Goal: Information Seeking & Learning: Learn about a topic

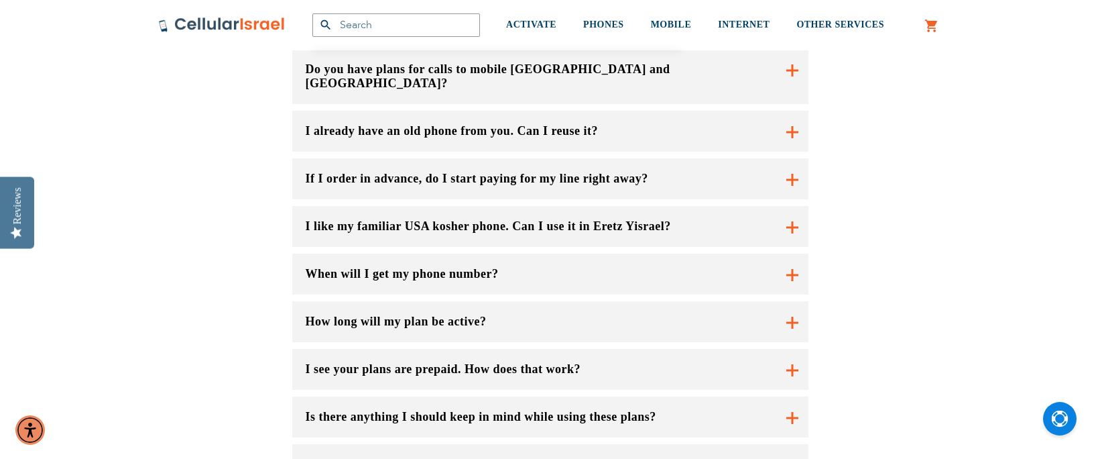
scroll to position [939, 0]
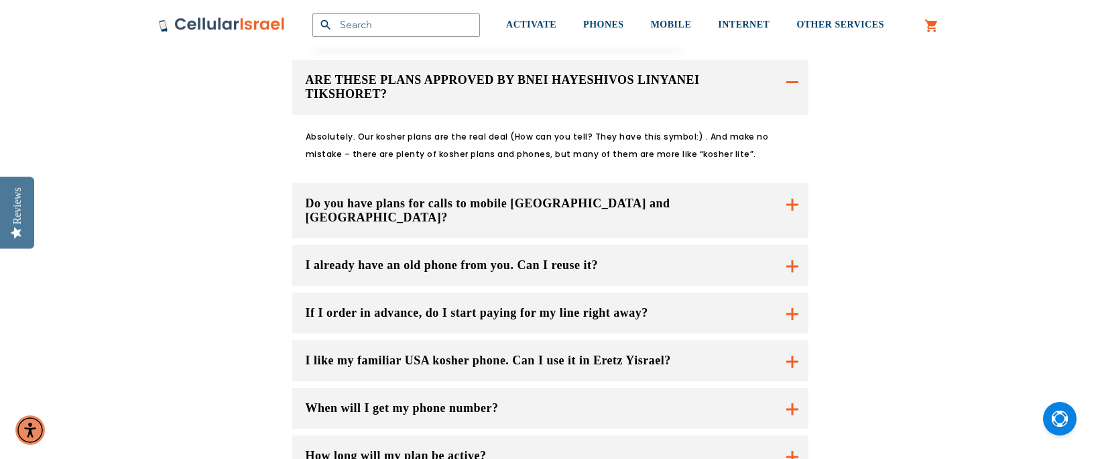
click at [791, 245] on button "I already have an old phone from you. Can I reuse it?" at bounding box center [550, 265] width 516 height 41
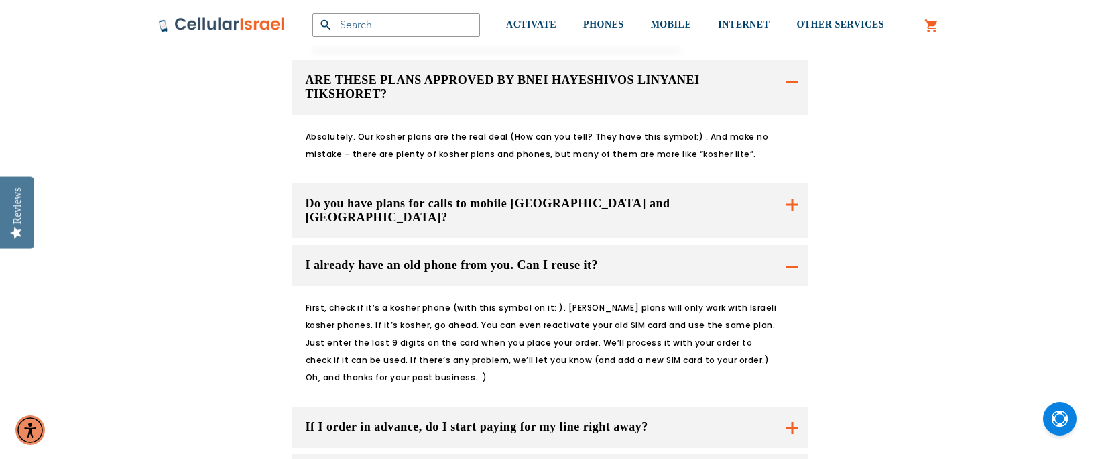
click at [790, 406] on button "If I order in advance, do I start paying for my line right away?" at bounding box center [550, 426] width 516 height 41
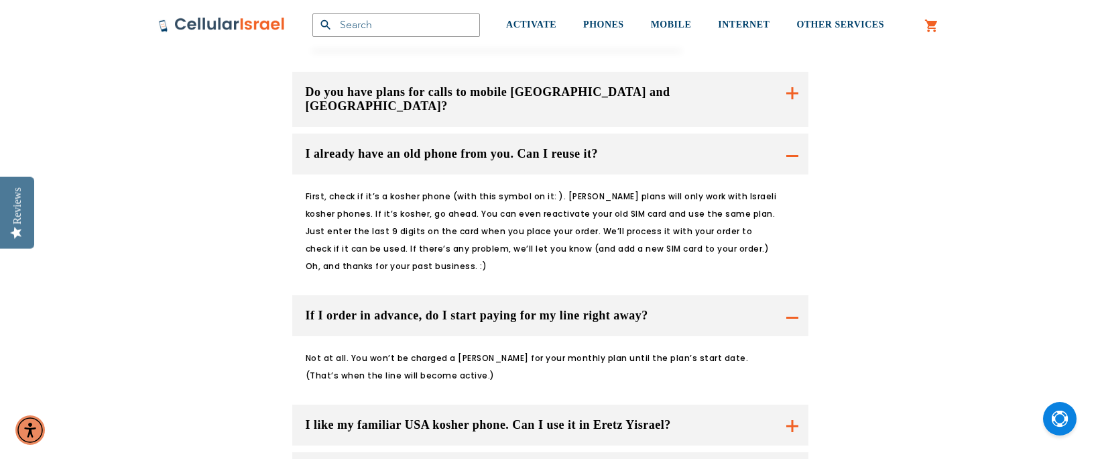
scroll to position [1073, 0]
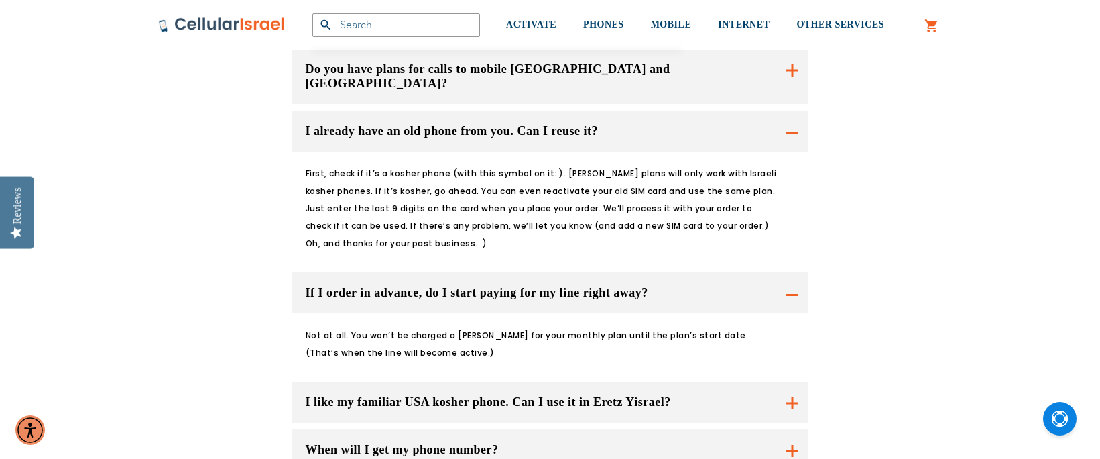
click at [793, 382] on button "I like my familiar USA kosher phone. Can I use it in Eretz Yisrael?" at bounding box center [550, 402] width 516 height 41
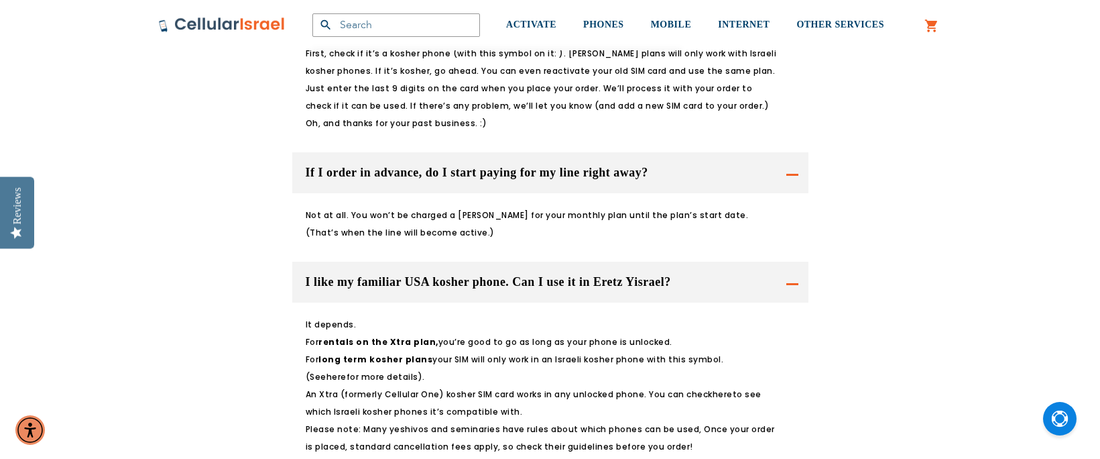
scroll to position [1274, 0]
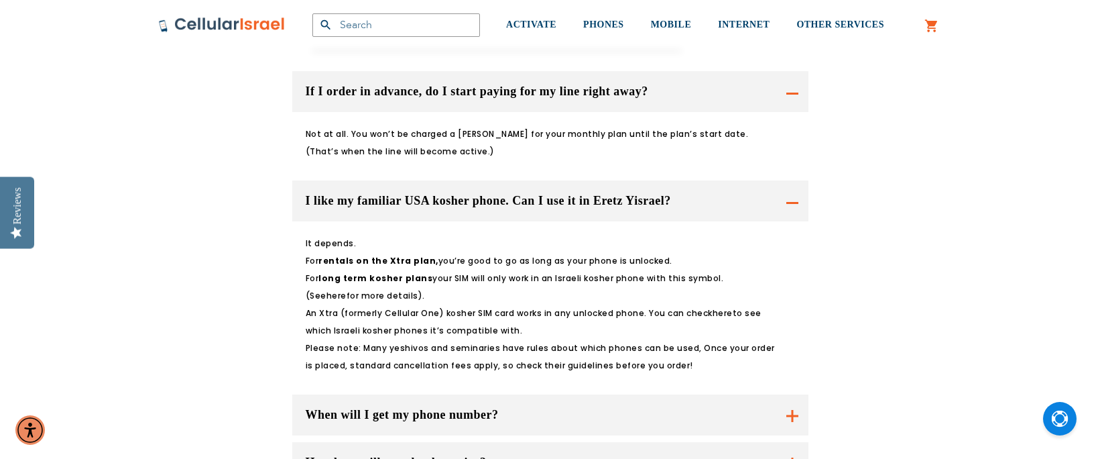
click at [793, 394] on button "When will I get my phone number?" at bounding box center [550, 414] width 516 height 41
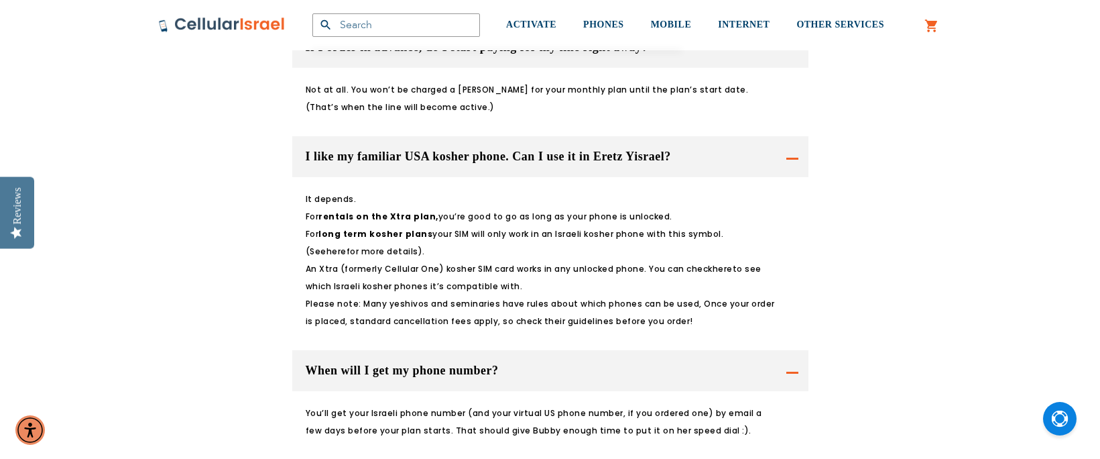
scroll to position [1341, 0]
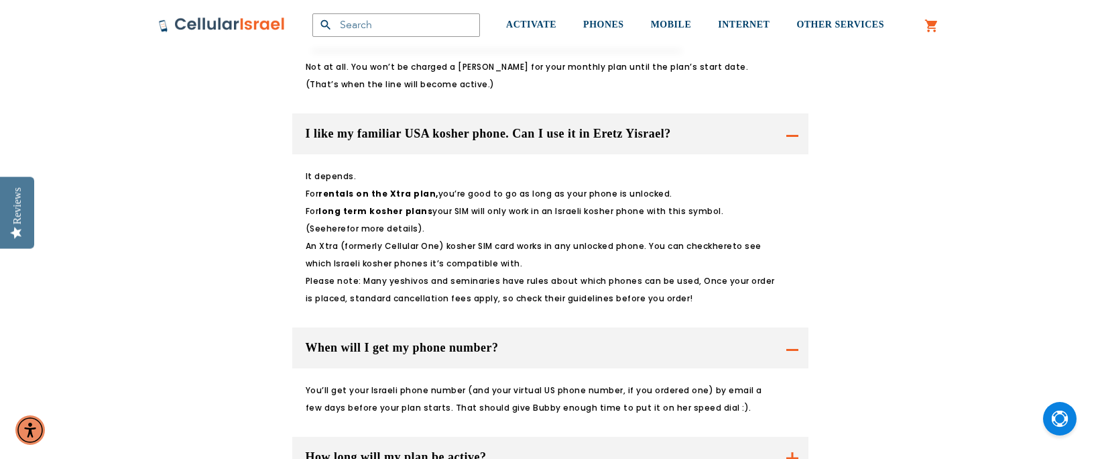
click at [794, 437] on button "How long will my plan be active?" at bounding box center [550, 457] width 516 height 41
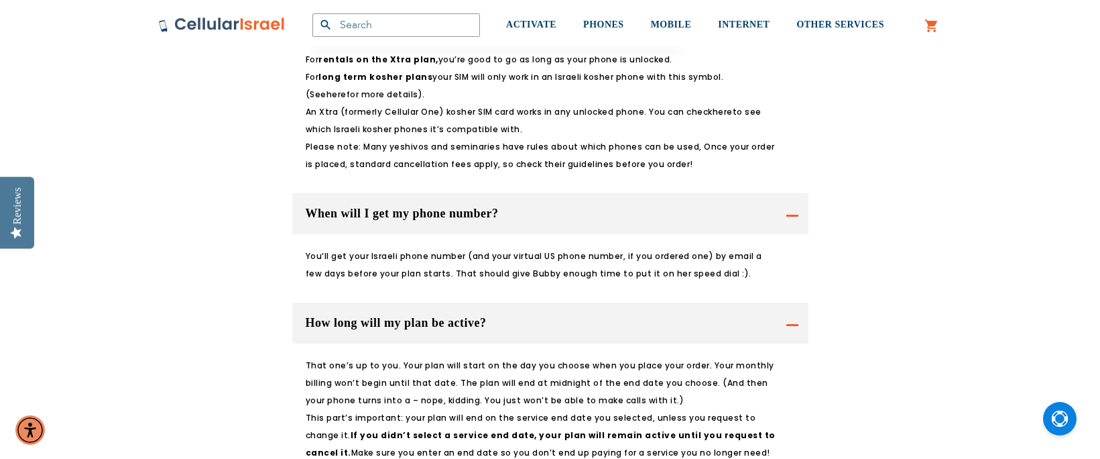
scroll to position [1542, 0]
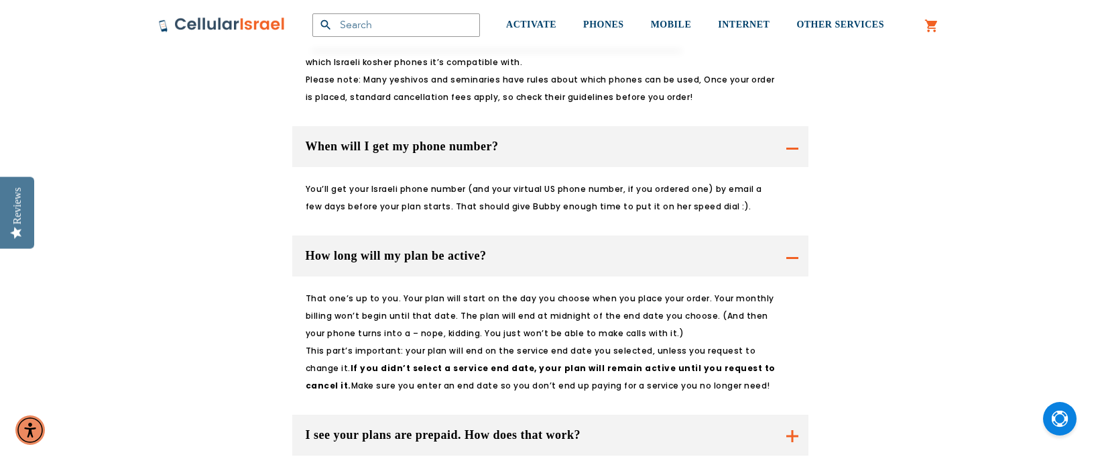
click at [795, 414] on button "I see your plans are prepaid. How does that work?" at bounding box center [550, 434] width 516 height 41
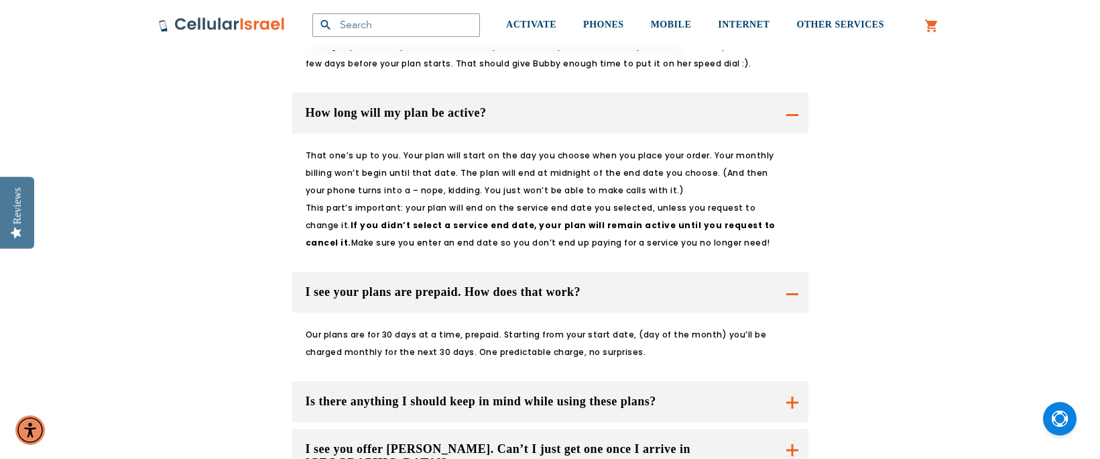
scroll to position [1744, 0]
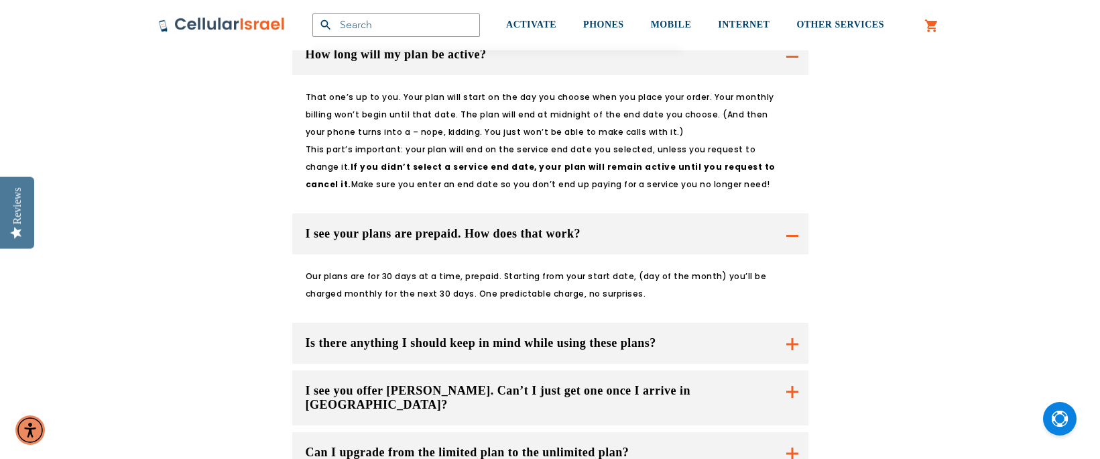
click at [791, 323] on button "Is there anything I should keep in mind while using these plans?" at bounding box center [550, 343] width 516 height 41
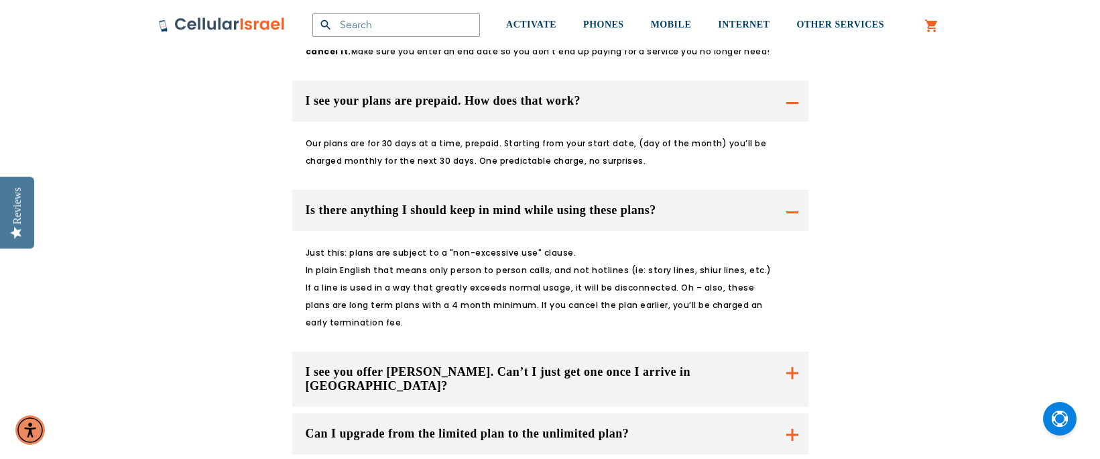
scroll to position [1878, 0]
click at [793, 350] on button "I see you offer [PERSON_NAME]. Can’t I just get one once I arrive in [GEOGRAPHI…" at bounding box center [550, 377] width 516 height 55
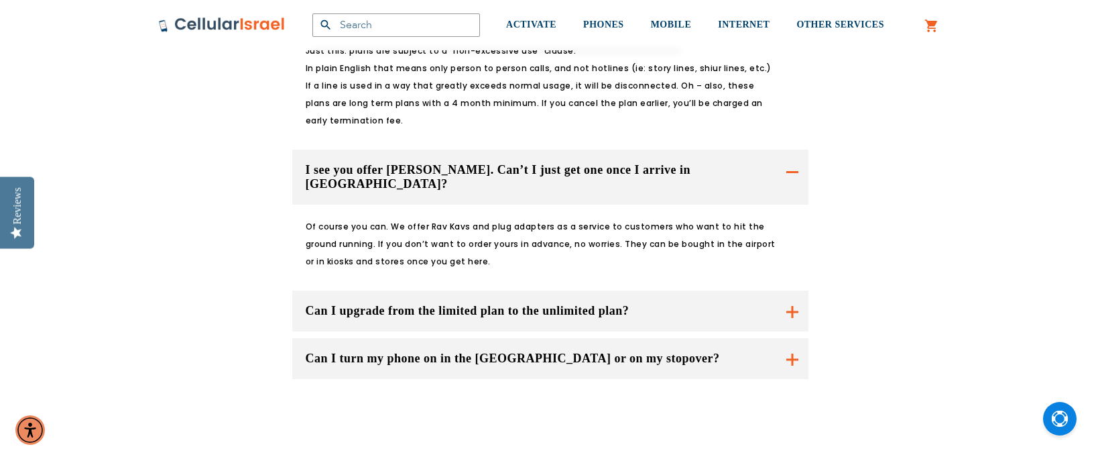
scroll to position [2079, 0]
click at [793, 290] on button "Can I upgrade from the limited plan to the unlimited plan?" at bounding box center [550, 310] width 516 height 41
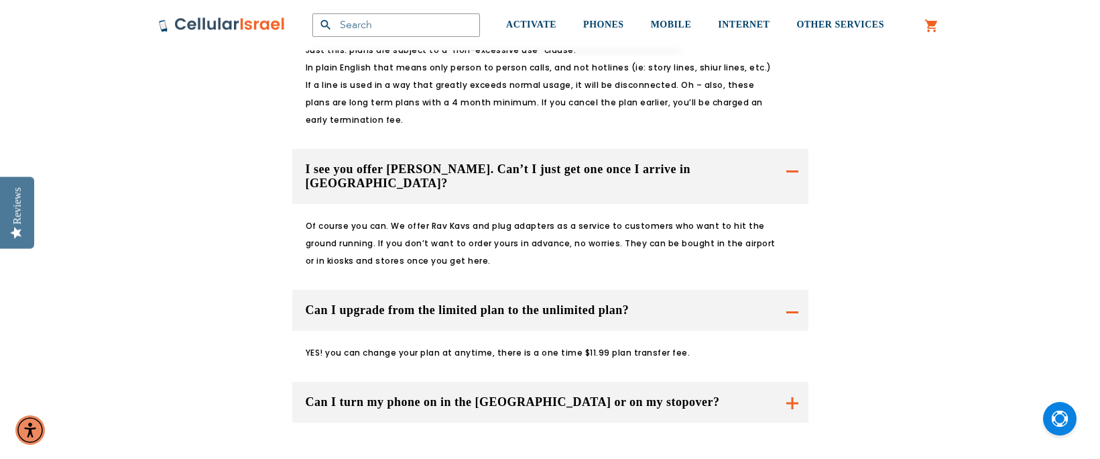
click at [791, 382] on button "Can I turn my phone on in the [GEOGRAPHIC_DATA] or on my stopover?" at bounding box center [550, 402] width 516 height 41
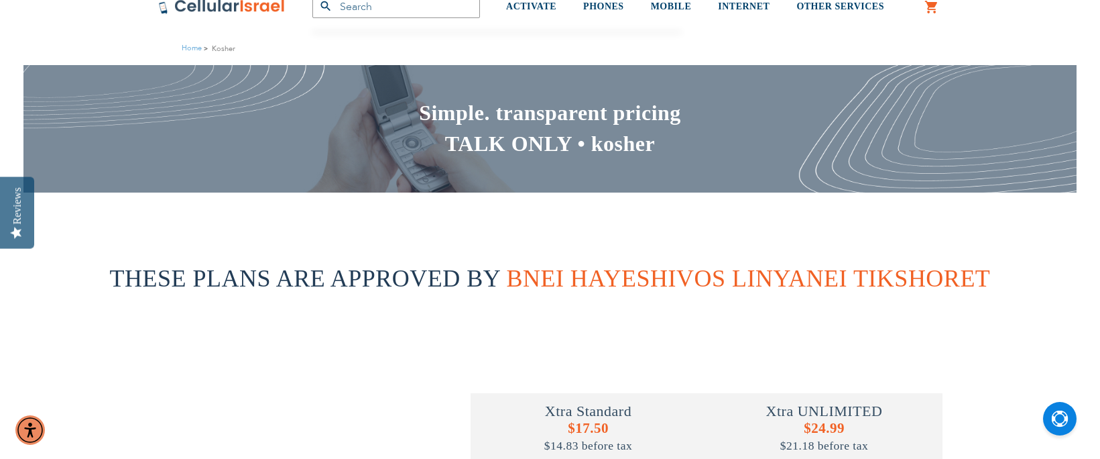
scroll to position [0, 0]
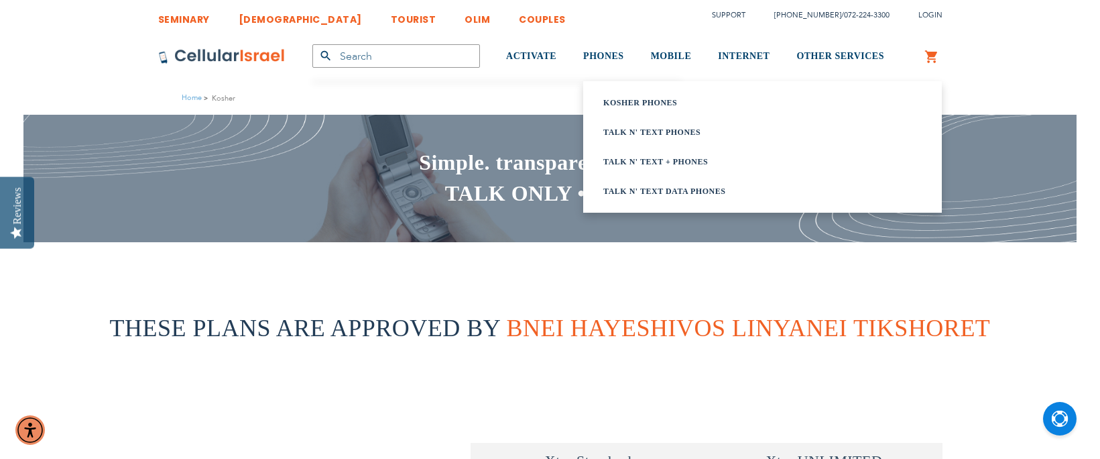
click at [624, 97] on link "Kosher Phones" at bounding box center [746, 102] width 285 height 13
